Goal: Check status

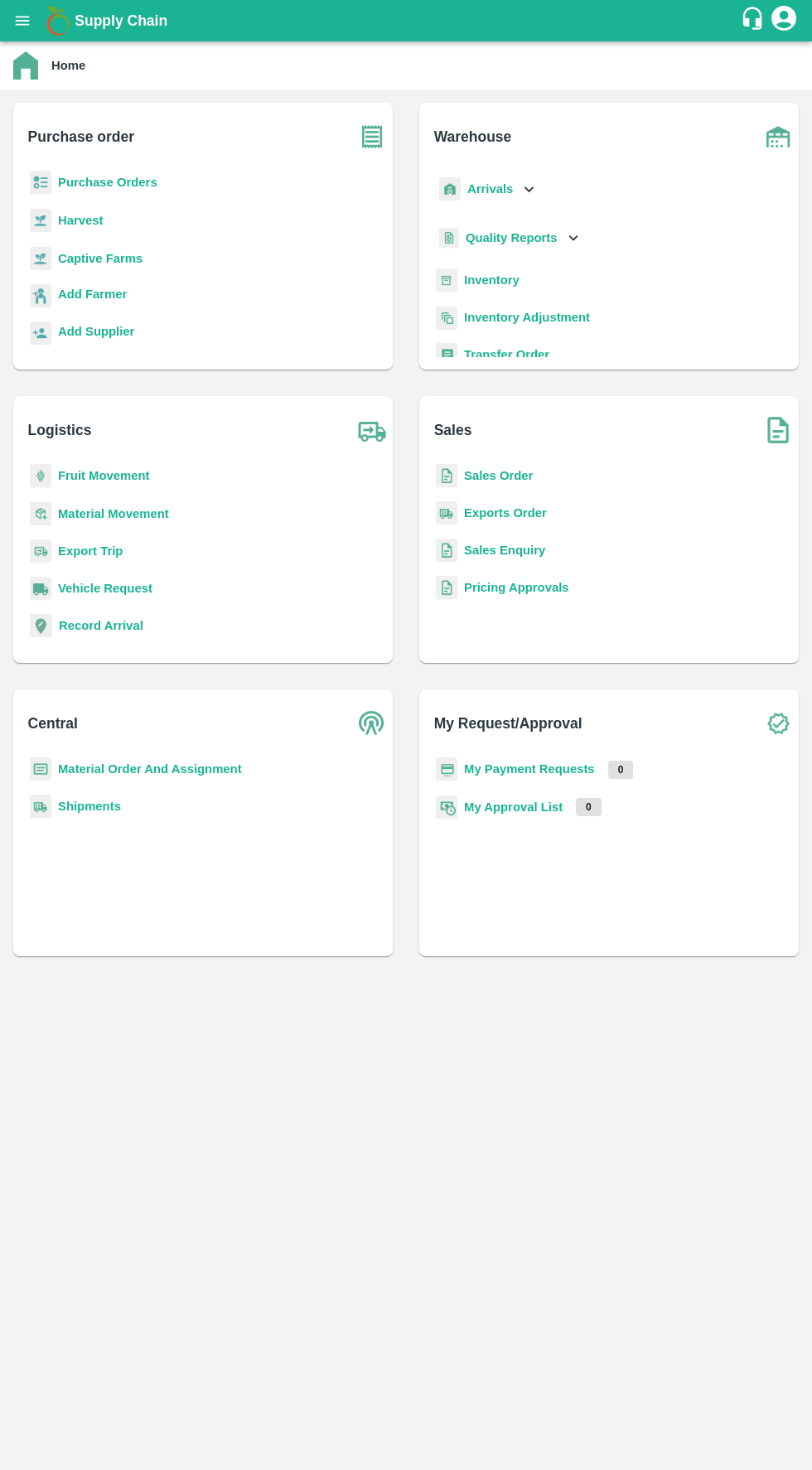
click at [575, 766] on b "My Payment Requests" at bounding box center [529, 769] width 131 height 14
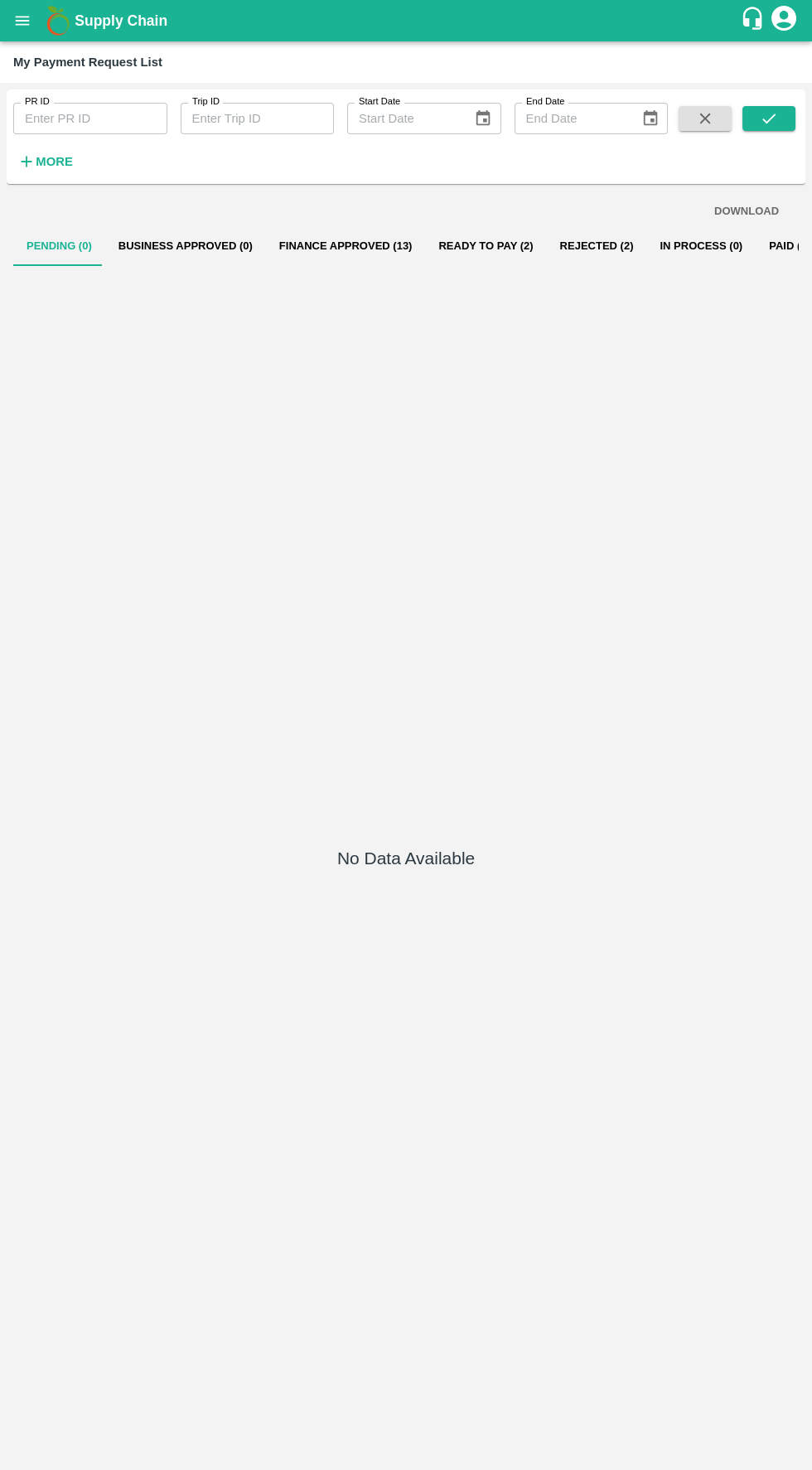
click at [362, 246] on button "Finance Approved (13)" at bounding box center [345, 245] width 160 height 40
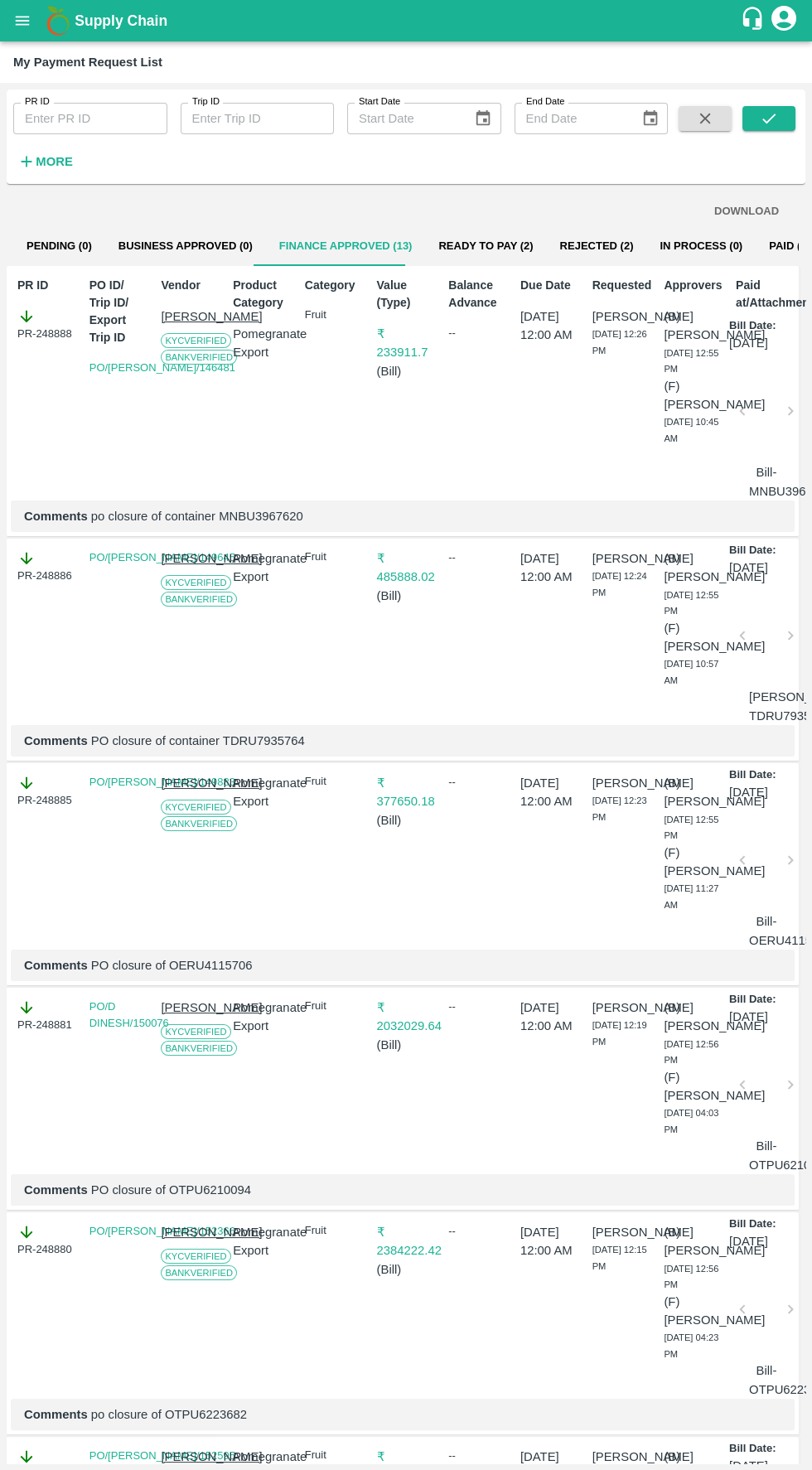
click at [480, 244] on button "Ready To Pay (2)" at bounding box center [485, 245] width 121 height 40
